Goal: Task Accomplishment & Management: Manage account settings

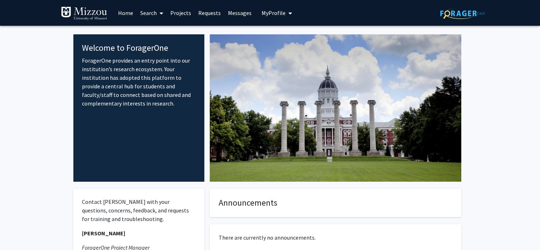
click at [150, 11] on link "Search" at bounding box center [152, 12] width 30 height 25
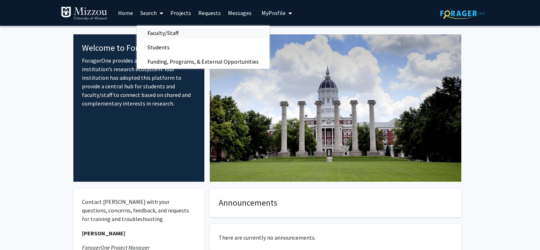
click at [151, 32] on span "Faculty/Staff" at bounding box center [163, 33] width 53 height 14
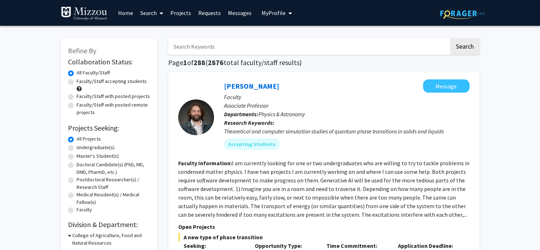
click at [245, 52] on input "Search Keywords" at bounding box center [308, 46] width 281 height 16
type input "[PERSON_NAME]"
click at [450, 38] on button "Search" at bounding box center [464, 46] width 29 height 16
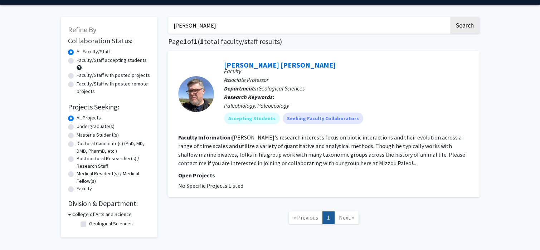
scroll to position [21, 0]
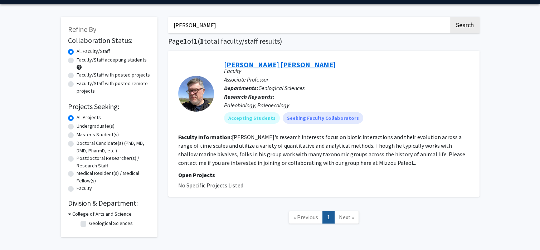
click at [281, 67] on link "[PERSON_NAME] [PERSON_NAME]" at bounding box center [280, 64] width 112 height 9
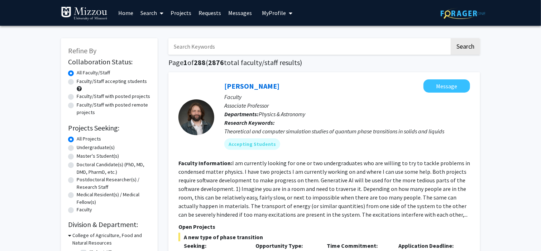
click at [271, 12] on span "My Profile" at bounding box center [274, 12] width 24 height 7
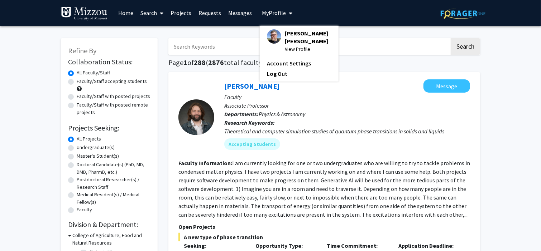
click at [292, 48] on span "View Profile" at bounding box center [308, 49] width 47 height 8
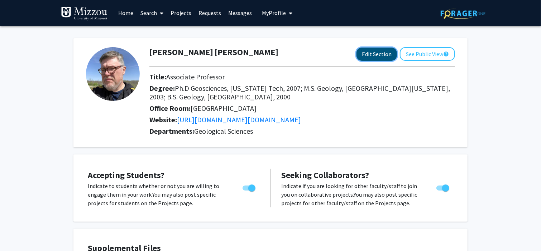
click at [374, 59] on button "Edit Section" at bounding box center [376, 54] width 40 height 13
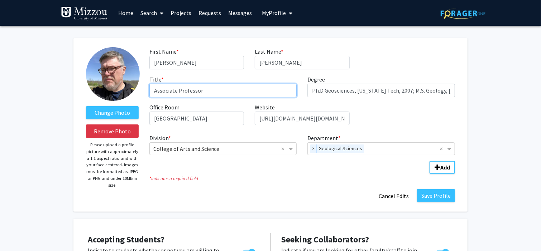
click at [221, 92] on input "Associate Professor" at bounding box center [222, 91] width 147 height 14
type input "Professor of Paleobiology"
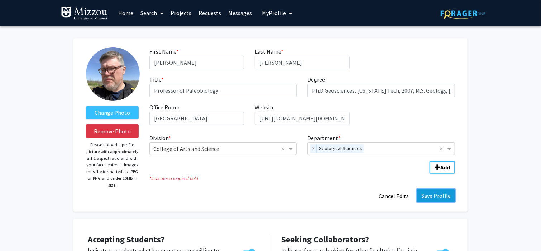
click at [435, 197] on button "Save Profile" at bounding box center [436, 195] width 38 height 13
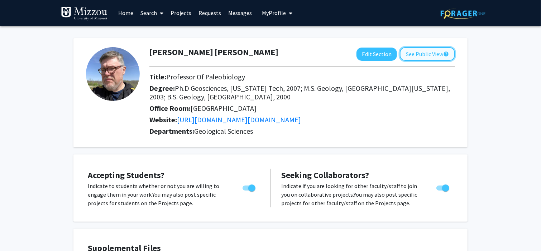
click at [412, 53] on button "See Public View help" at bounding box center [426, 54] width 55 height 14
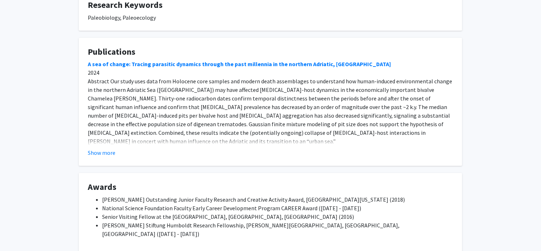
scroll to position [218, 0]
click at [100, 151] on button "Show more" at bounding box center [102, 152] width 28 height 9
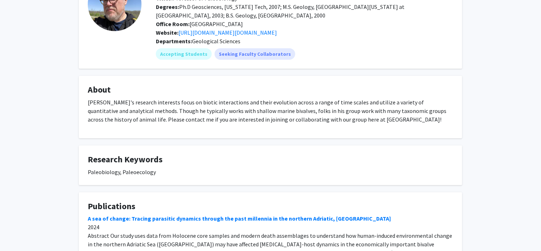
scroll to position [0, 0]
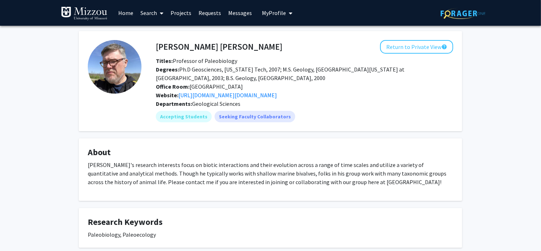
click at [280, 15] on span "My Profile" at bounding box center [274, 12] width 24 height 7
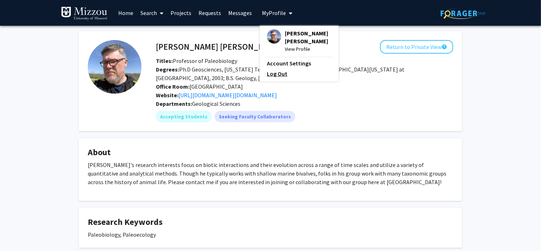
click at [270, 75] on link "Log Out" at bounding box center [299, 73] width 64 height 9
